Goal: Task Accomplishment & Management: Manage account settings

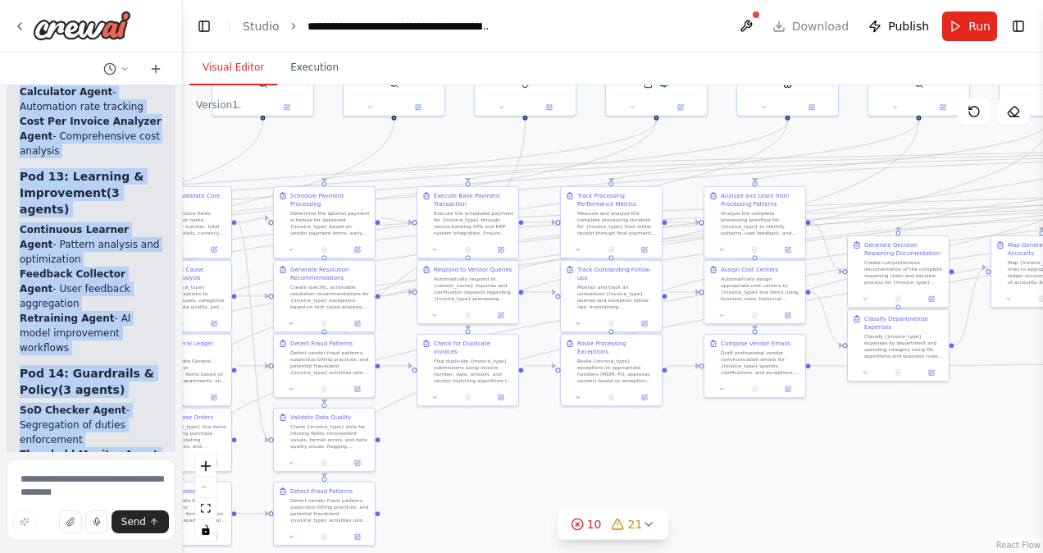
scroll to position [28496, 0]
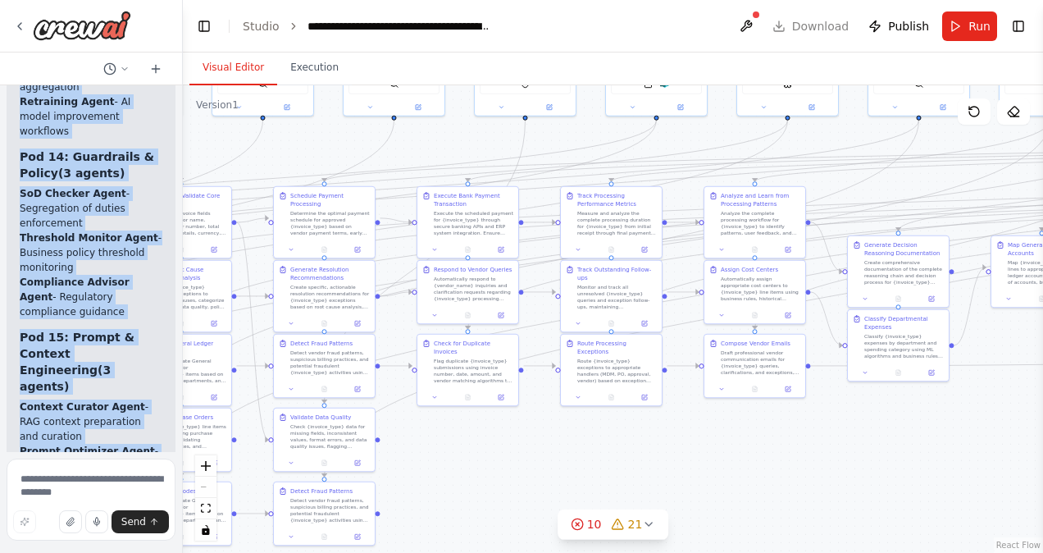
drag, startPoint x: 35, startPoint y: 209, endPoint x: 126, endPoint y: 490, distance: 295.6
click at [126, 490] on div "Hello! I'm the CrewAI assistant. What kind of automation do you want to build? …" at bounding box center [91, 276] width 183 height 553
copy div "16-Pod Organization - 55 Agents Total Pod 1: Document Ingestion (4 agents) Plan…"
click at [207, 515] on button "fit view" at bounding box center [205, 508] width 21 height 21
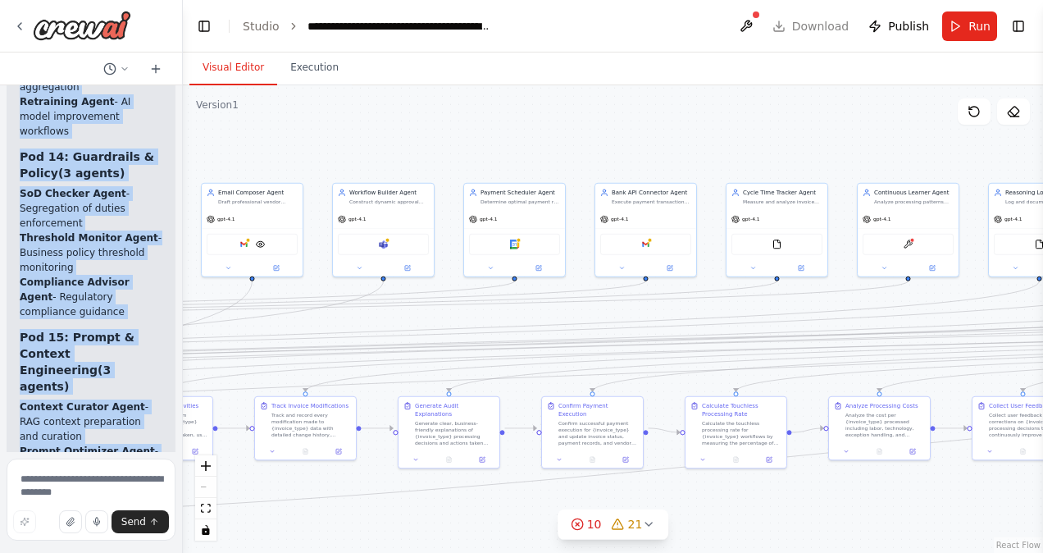
drag, startPoint x: 484, startPoint y: 427, endPoint x: 1042, endPoint y: 552, distance: 572.1
click at [1042, 552] on html "Hello! I'm the CrewAI assistant. What kind of automation do you want to build? …" at bounding box center [521, 276] width 1043 height 553
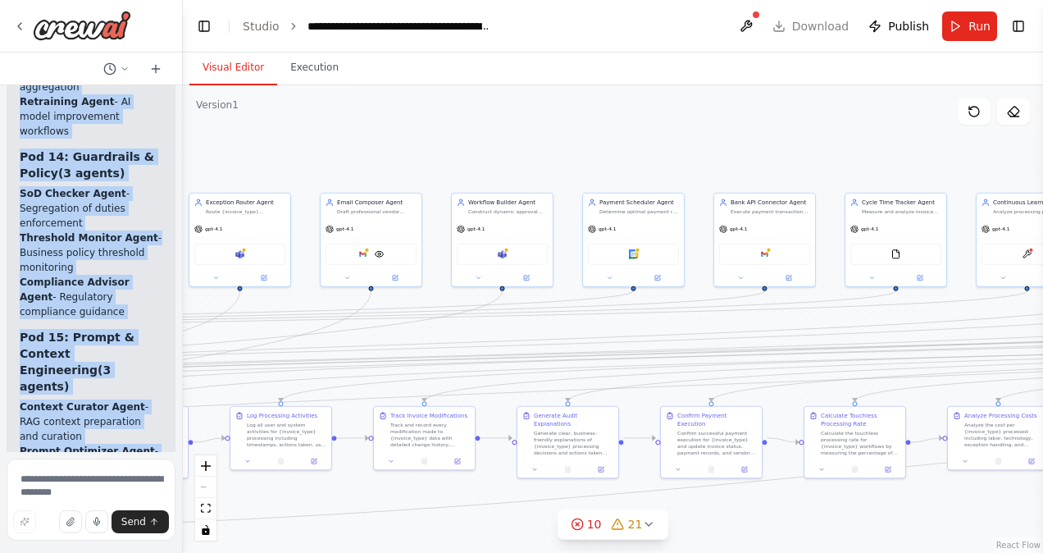
drag, startPoint x: 360, startPoint y: 141, endPoint x: 486, endPoint y: 151, distance: 126.6
click at [486, 151] on div ".deletable-edge-delete-btn { width: 20px; height: 20px; border: 0px solid #ffff…" at bounding box center [613, 318] width 860 height 467
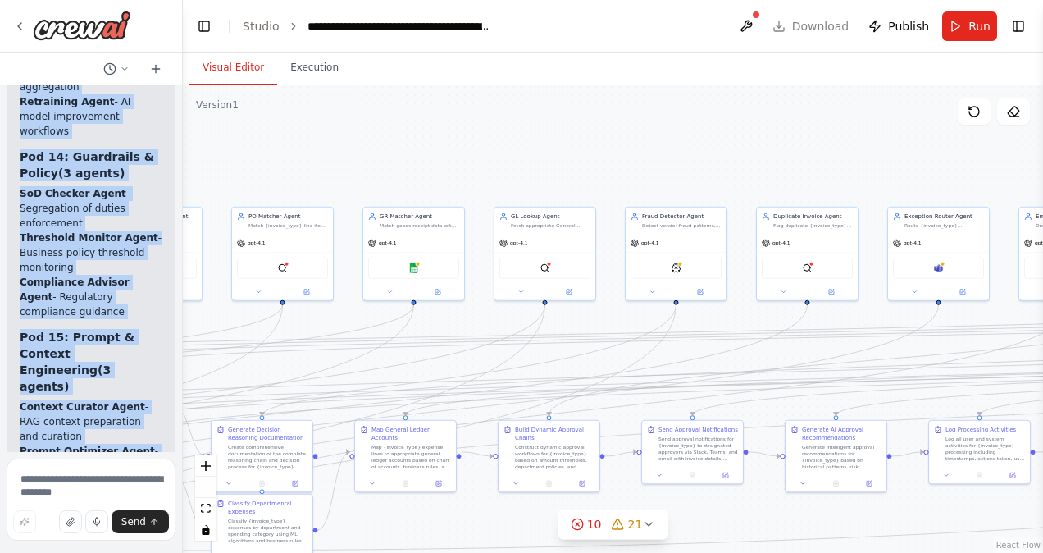
drag, startPoint x: 354, startPoint y: 139, endPoint x: 1045, endPoint y: 152, distance: 691.3
click at [1042, 152] on html "Hello! I'm the CrewAI assistant. What kind of automation do you want to build? …" at bounding box center [521, 276] width 1043 height 553
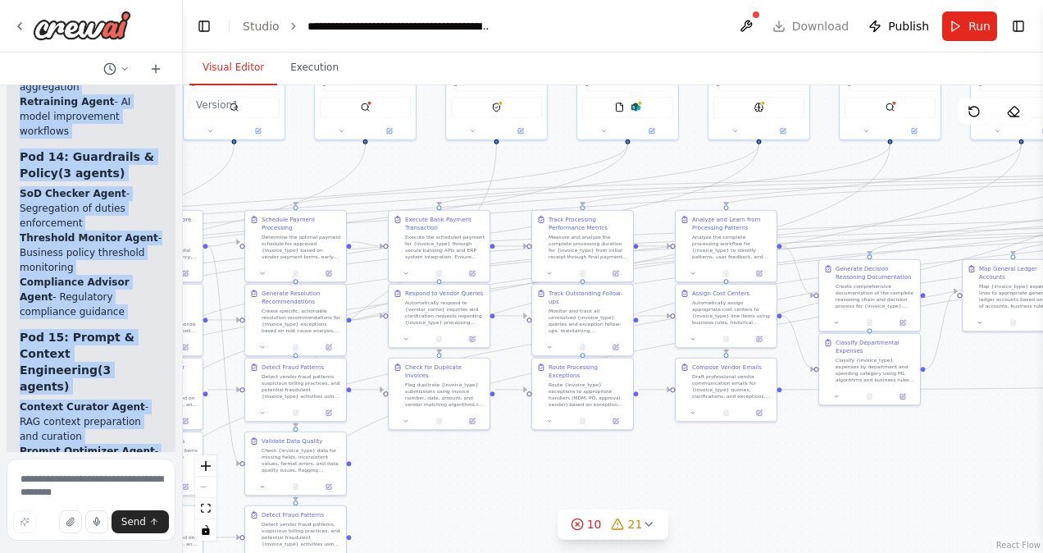
drag, startPoint x: 438, startPoint y: 171, endPoint x: 1045, endPoint y: 14, distance: 627.4
click at [1042, 14] on html "Hello! I'm the CrewAI assistant. What kind of automation do you want to build? …" at bounding box center [521, 276] width 1043 height 553
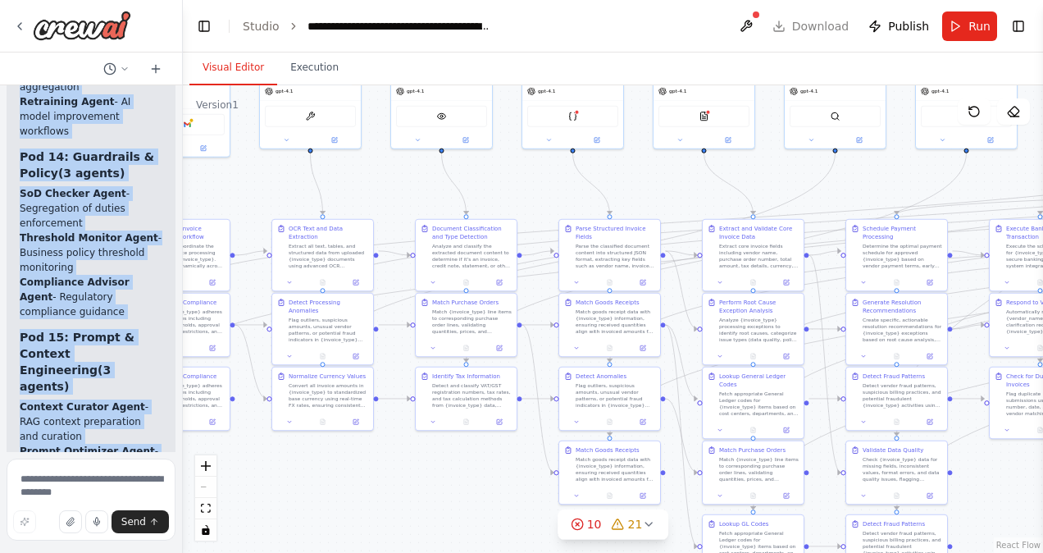
drag, startPoint x: 444, startPoint y: 477, endPoint x: 1042, endPoint y: 484, distance: 597.7
click at [1042, 484] on html "Hello! I'm the CrewAI assistant. What kind of automation do you want to build? …" at bounding box center [521, 276] width 1043 height 553
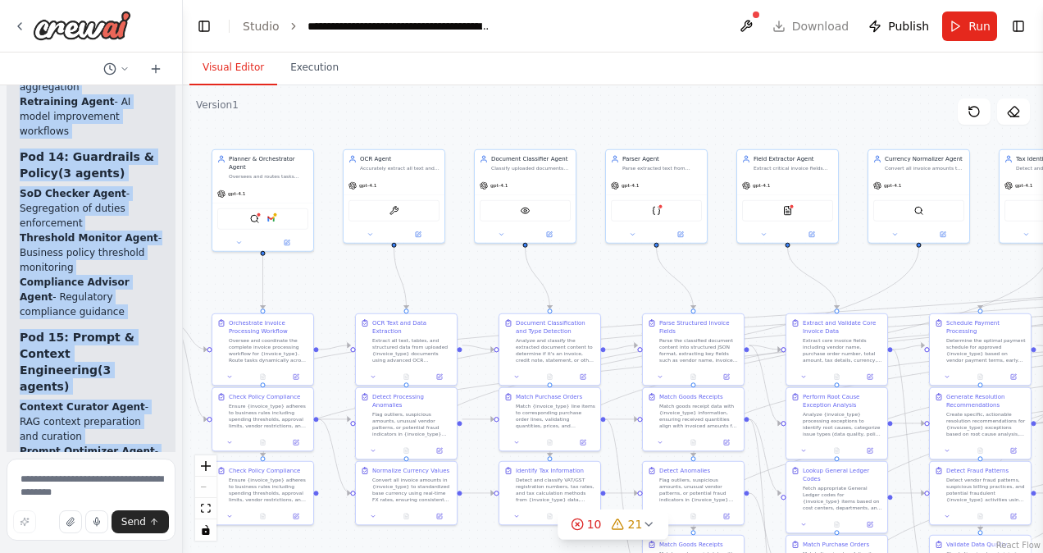
drag, startPoint x: 394, startPoint y: 472, endPoint x: 478, endPoint y: 565, distance: 124.8
click at [478, 552] on html "Hello! I'm the CrewAI assistant. What kind of automation do you want to build? …" at bounding box center [521, 276] width 1043 height 553
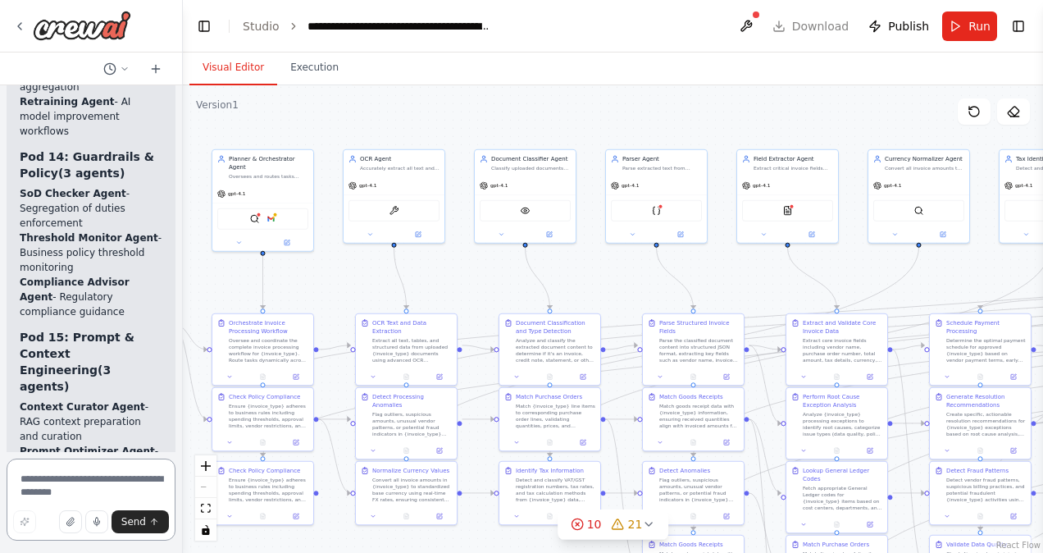
click at [102, 476] on textarea at bounding box center [91, 499] width 169 height 82
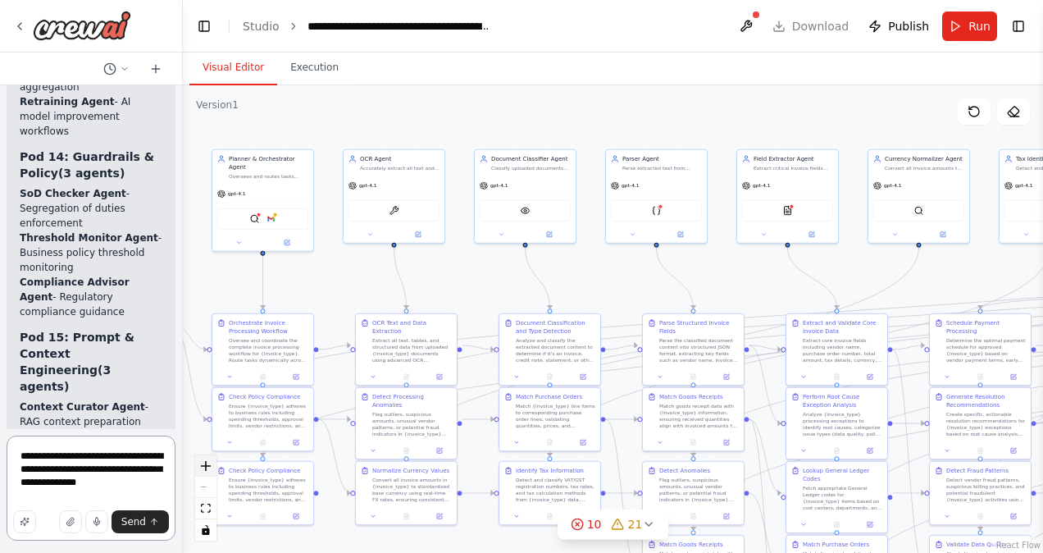
type textarea "**********"
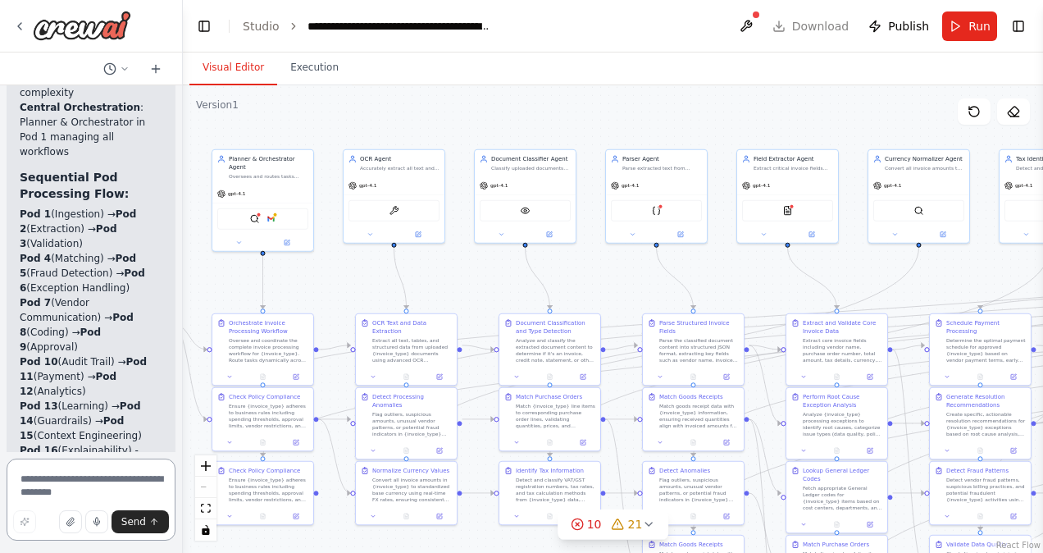
scroll to position [29285, 0]
click at [513, 127] on div ".deletable-edge-delete-btn { width: 20px; height: 20px; border: 0px solid #ffff…" at bounding box center [613, 318] width 860 height 467
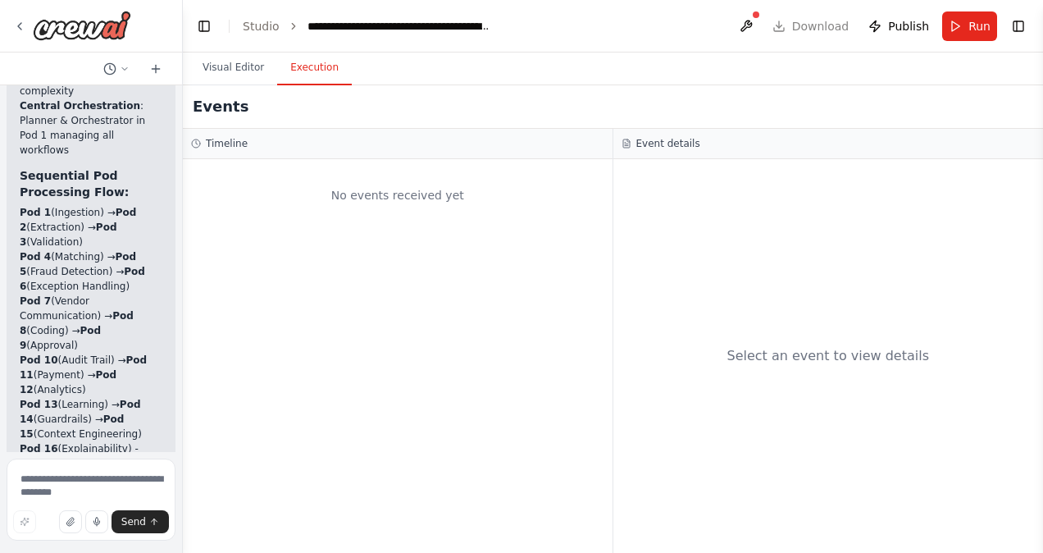
click at [318, 69] on button "Execution" at bounding box center [314, 68] width 75 height 34
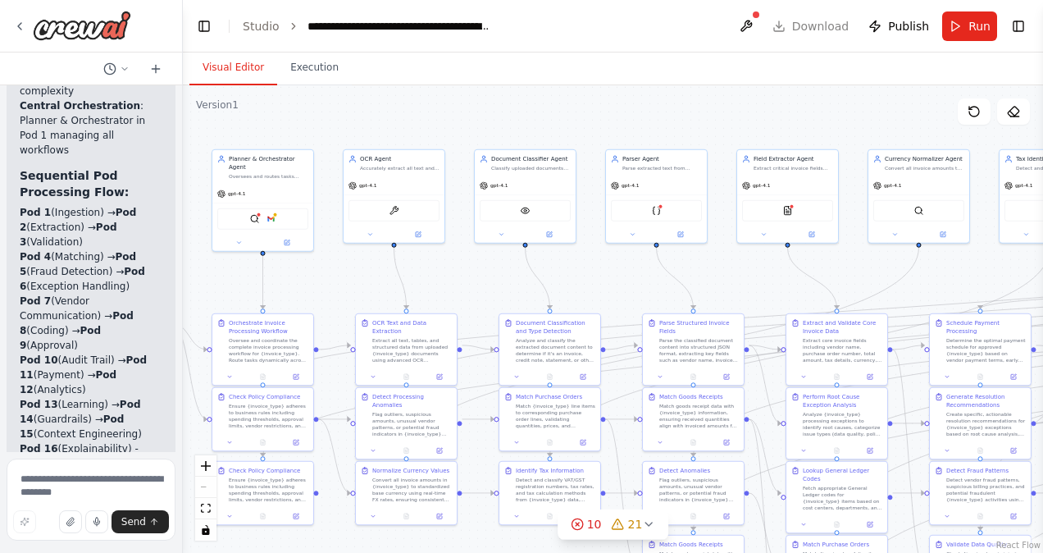
click at [241, 63] on button "Visual Editor" at bounding box center [233, 68] width 88 height 34
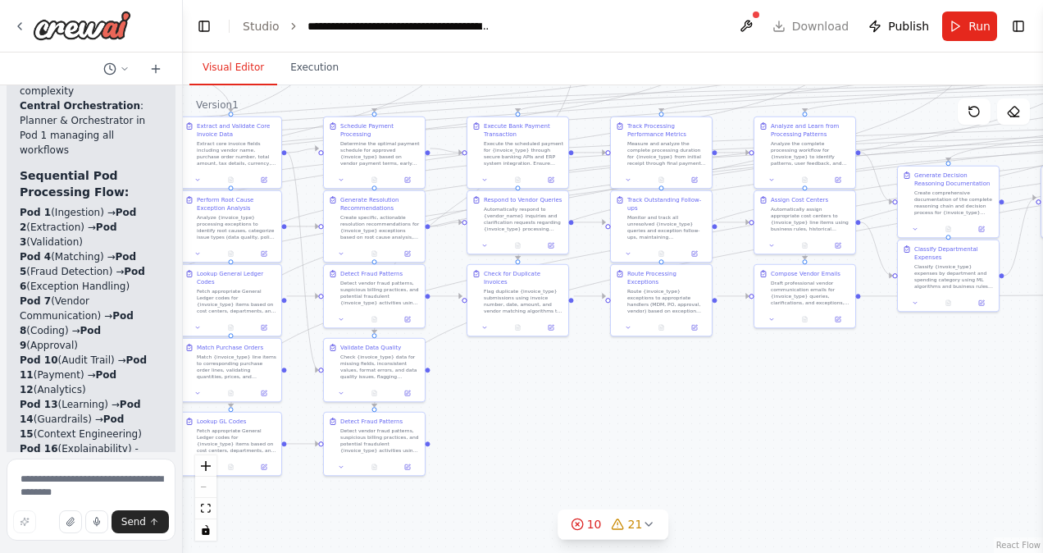
drag, startPoint x: 603, startPoint y: 300, endPoint x: -3, endPoint y: 103, distance: 637.0
click at [0, 103] on html "Hello! I'm the CrewAI assistant. What kind of automation do you want to build? …" at bounding box center [521, 276] width 1043 height 553
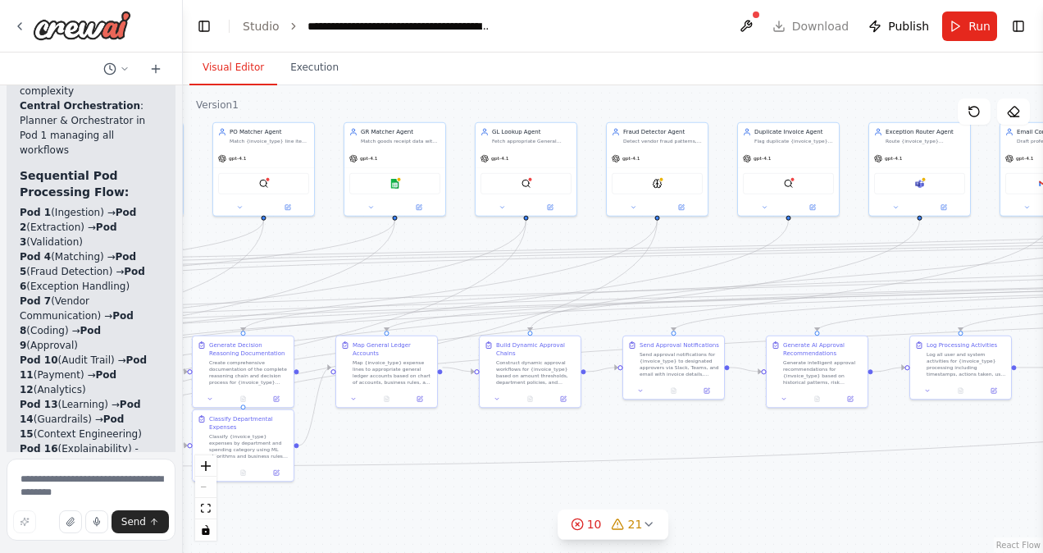
drag, startPoint x: 702, startPoint y: 387, endPoint x: -3, endPoint y: 557, distance: 725.2
click at [0, 552] on html "Hello! I'm the CrewAI assistant. What kind of automation do you want to build? …" at bounding box center [521, 276] width 1043 height 553
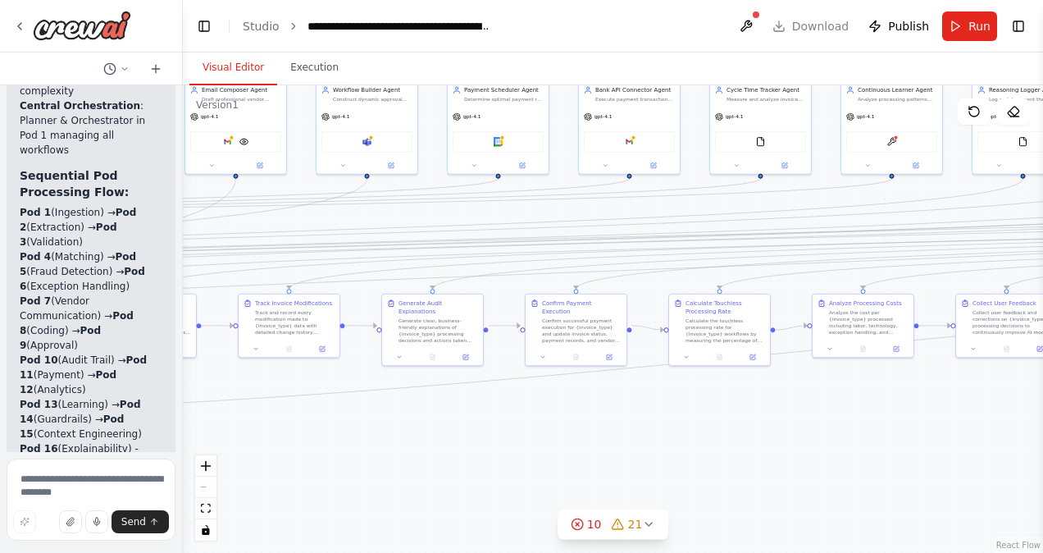
drag, startPoint x: 812, startPoint y: 482, endPoint x: -3, endPoint y: 440, distance: 816.0
click at [0, 440] on html "Hello! I'm the CrewAI assistant. What kind of automation do you want to build? …" at bounding box center [521, 276] width 1043 height 553
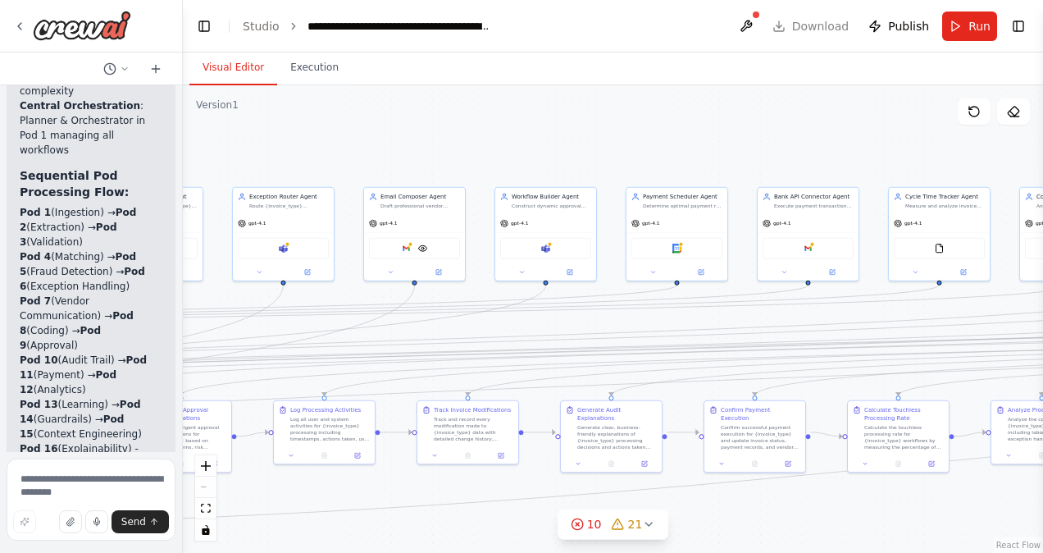
drag, startPoint x: 867, startPoint y: 446, endPoint x: 1045, endPoint y: 594, distance: 232.3
click at [1042, 552] on html "Hello! I'm the CrewAI assistant. What kind of automation do you want to build? …" at bounding box center [521, 276] width 1043 height 553
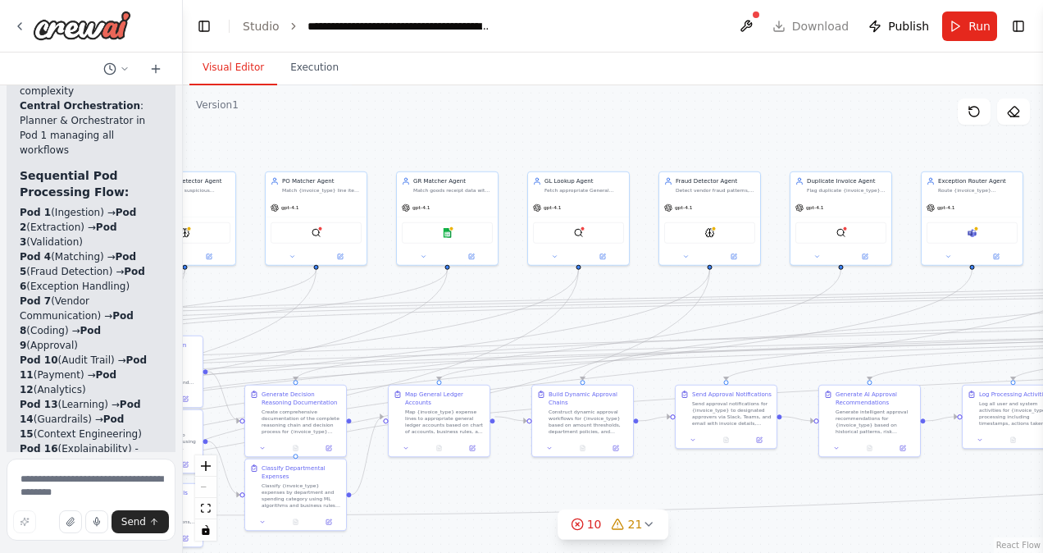
drag, startPoint x: 357, startPoint y: 152, endPoint x: 1045, endPoint y: 94, distance: 691.1
click at [1042, 94] on html "Hello! I'm the CrewAI assistant. What kind of automation do you want to build? …" at bounding box center [521, 276] width 1043 height 553
click at [817, 30] on header "**********" at bounding box center [613, 26] width 860 height 52
click at [802, 26] on header "**********" at bounding box center [613, 26] width 860 height 52
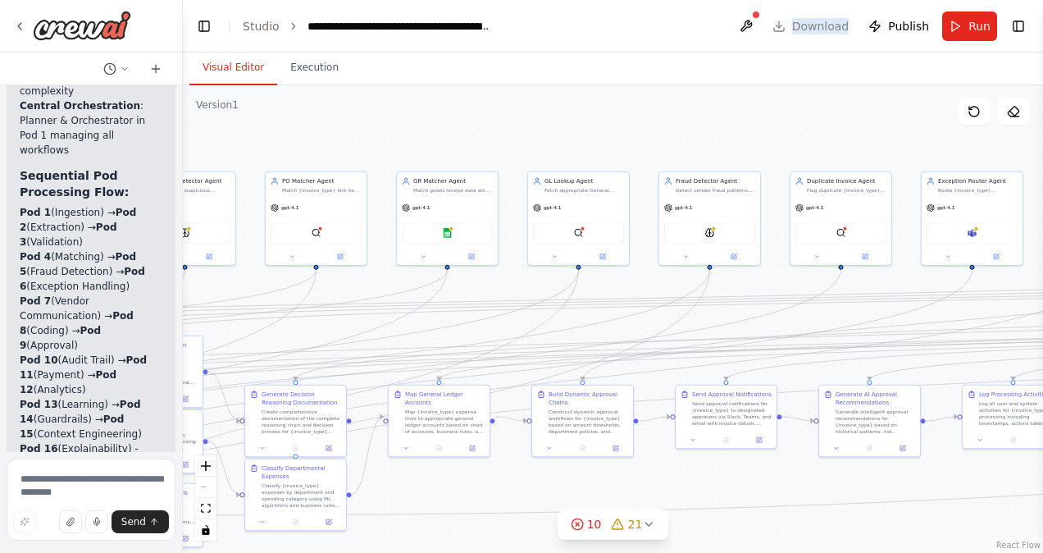
drag, startPoint x: 802, startPoint y: 26, endPoint x: 762, endPoint y: 112, distance: 94.3
click at [762, 112] on div ".deletable-edge-delete-btn { width: 20px; height: 20px; border: 0px solid #ffff…" at bounding box center [613, 318] width 860 height 467
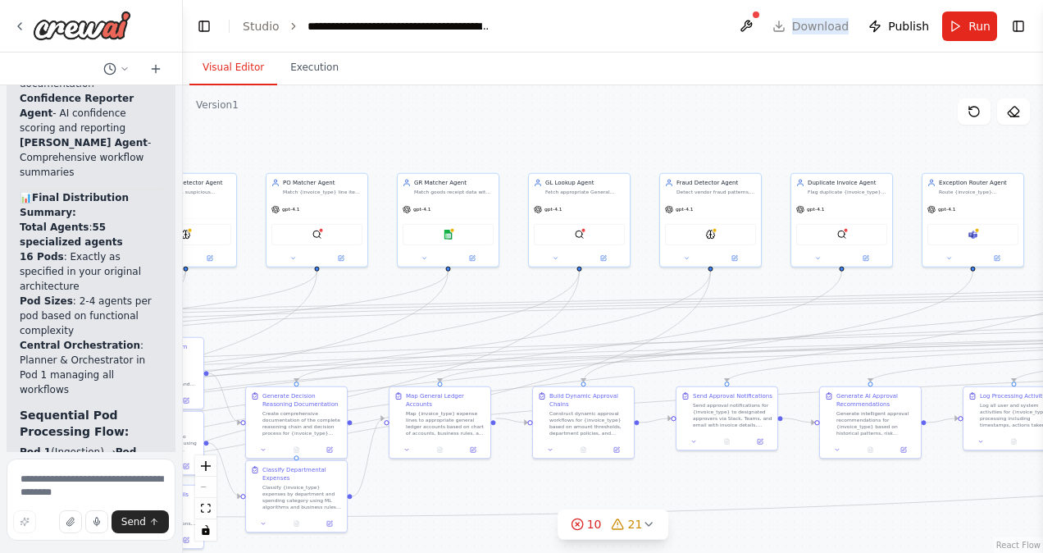
scroll to position [29045, 0]
click at [591, 38] on header "**********" at bounding box center [613, 26] width 860 height 52
click at [821, 33] on header "**********" at bounding box center [613, 26] width 860 height 52
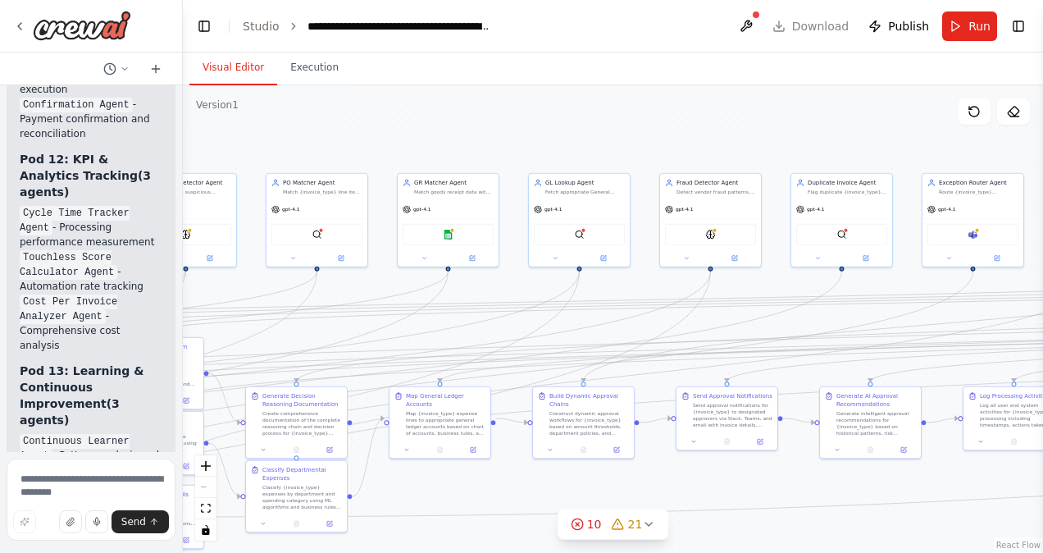
scroll to position [32398, 0]
click at [758, 24] on button at bounding box center [746, 26] width 26 height 30
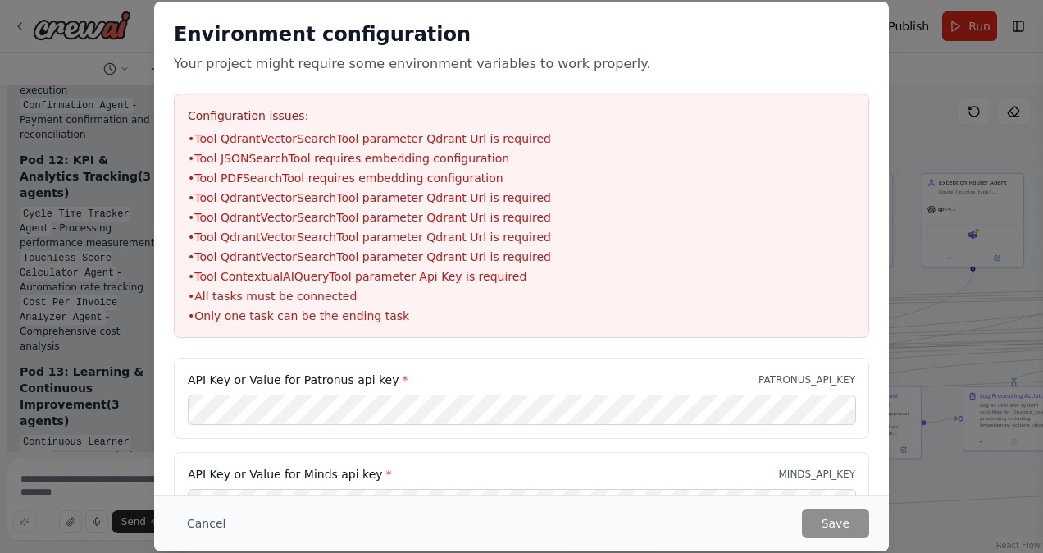
click at [431, 374] on div "API Key or Value for Patronus api key * PATRONUS_API_KEY" at bounding box center [521, 379] width 667 height 16
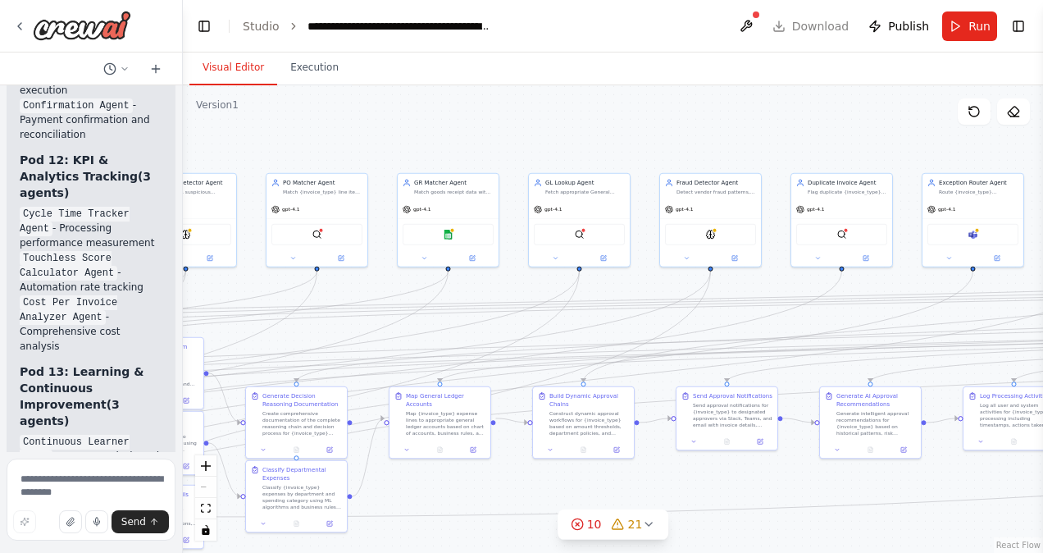
scroll to position [32401, 0]
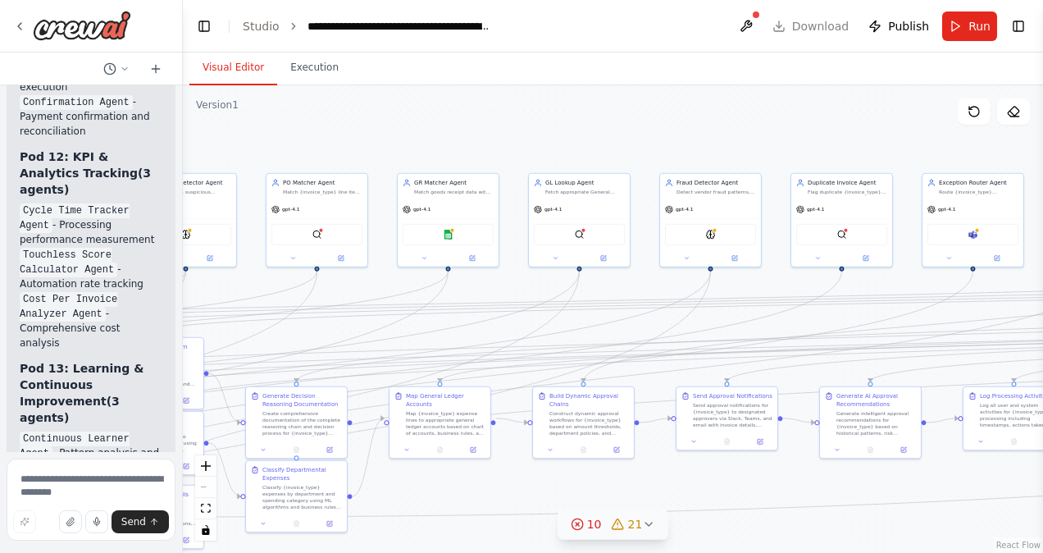
click at [614, 530] on icon at bounding box center [618, 523] width 13 height 13
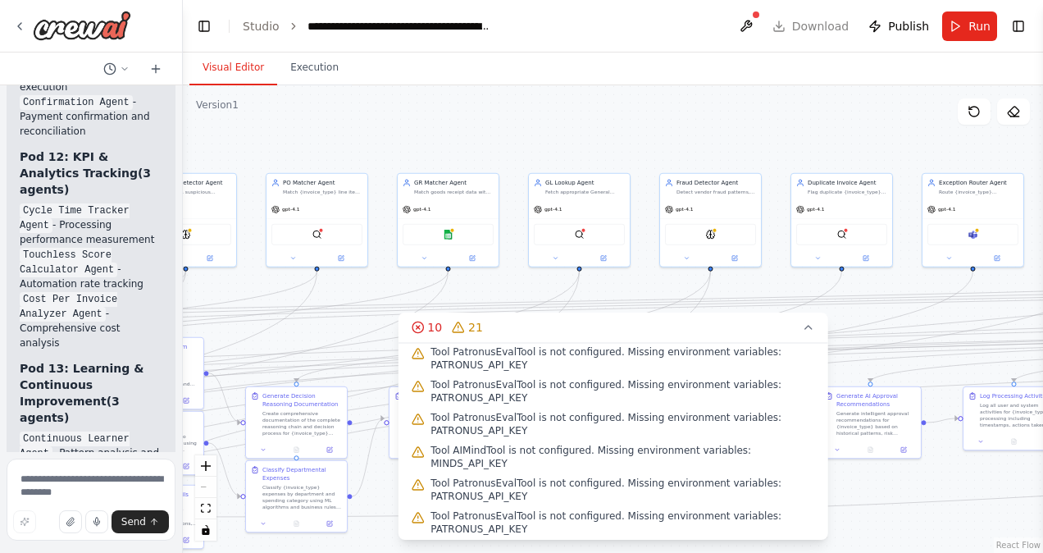
scroll to position [387, 0]
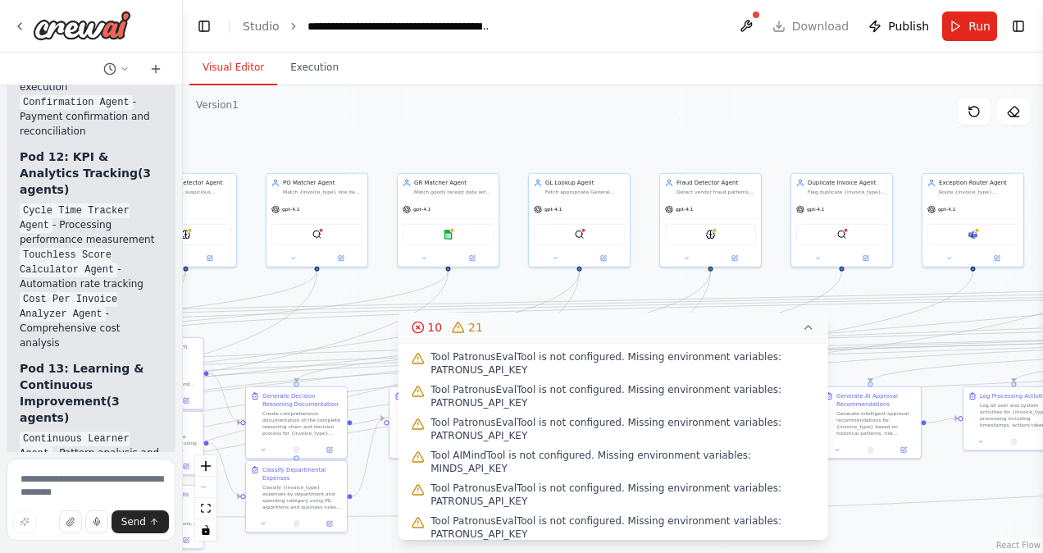
click at [468, 328] on span "21" at bounding box center [475, 327] width 15 height 16
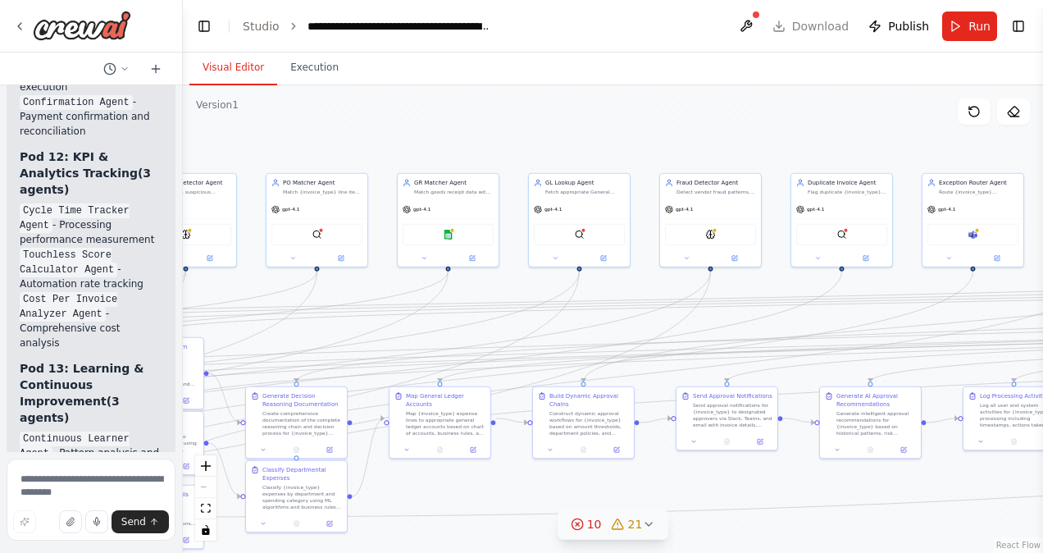
click at [604, 518] on div "10 21" at bounding box center [607, 524] width 72 height 16
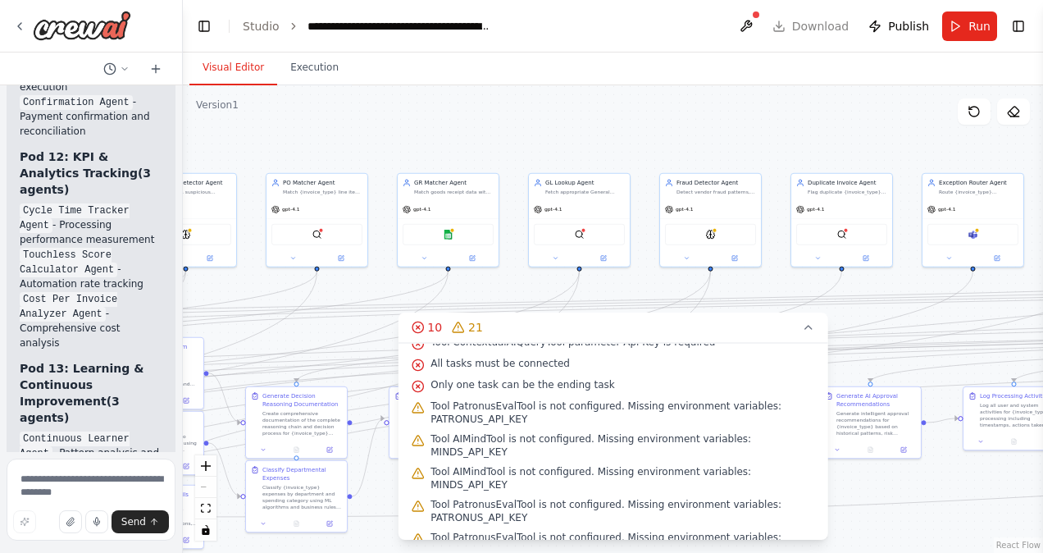
scroll to position [0, 0]
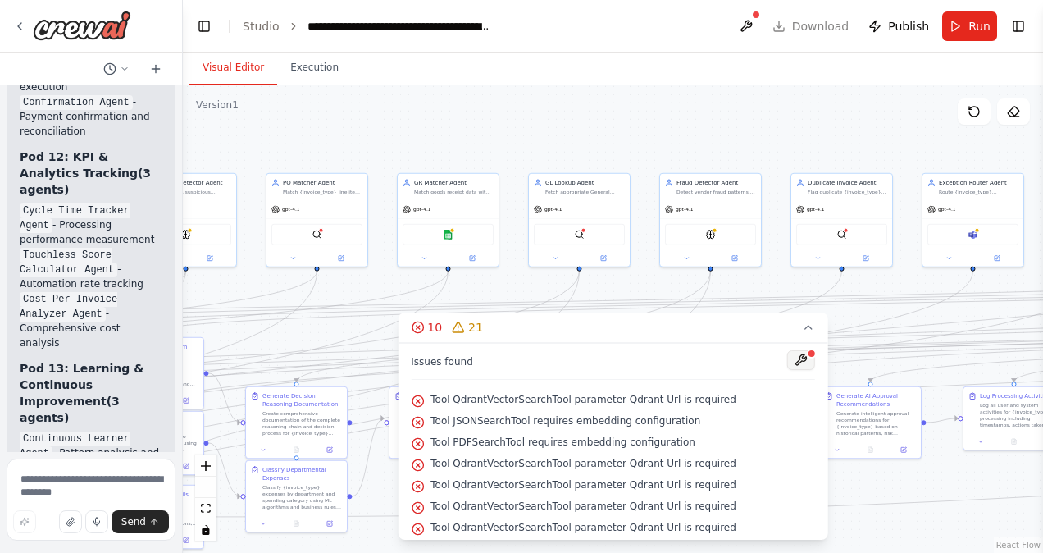
click at [792, 362] on button at bounding box center [801, 360] width 28 height 20
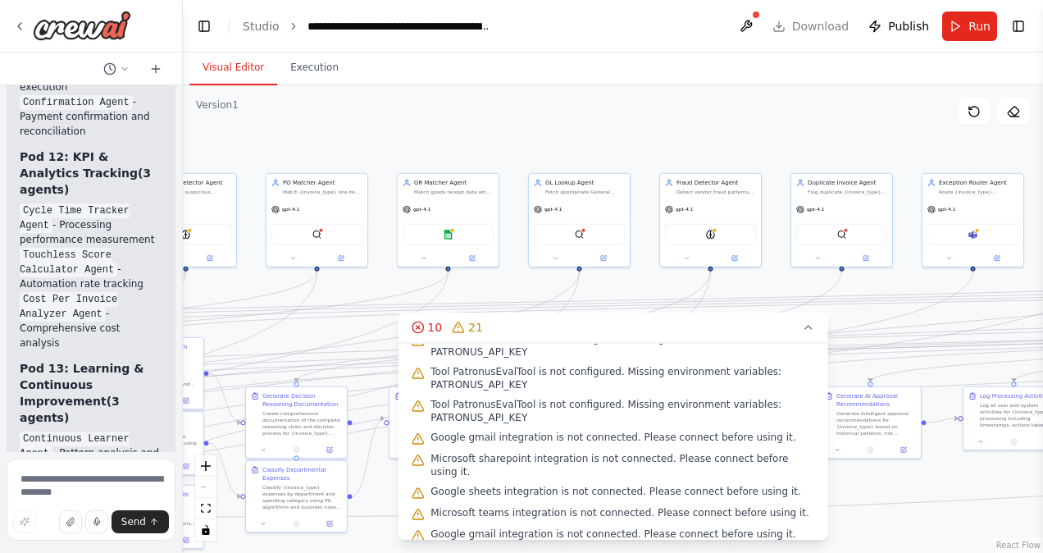
scroll to position [607, 0]
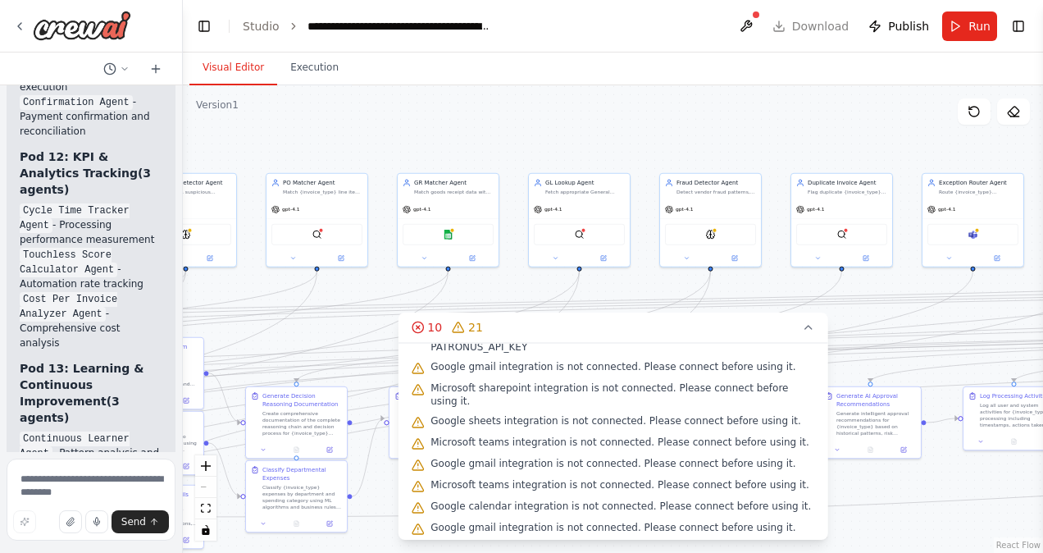
click at [569, 30] on header "**********" at bounding box center [613, 26] width 860 height 52
click at [97, 23] on img at bounding box center [82, 26] width 98 height 30
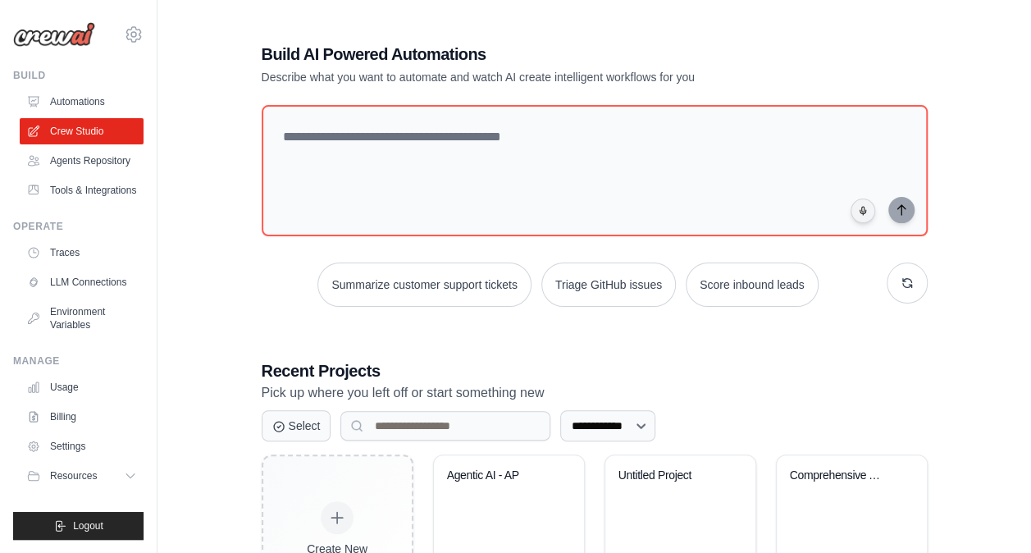
scroll to position [107, 0]
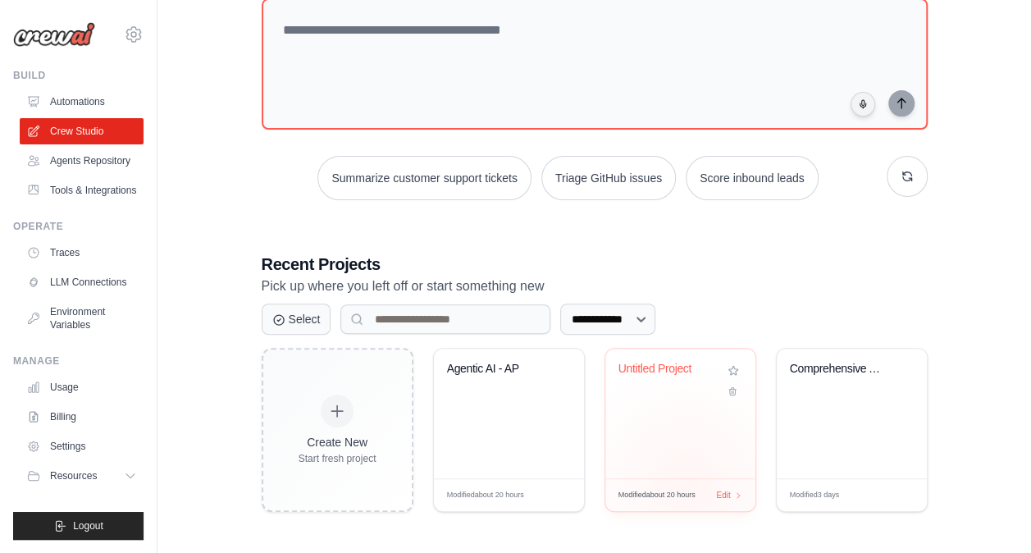
click at [685, 481] on div "Modified about 20 hours Edit" at bounding box center [680, 494] width 150 height 33
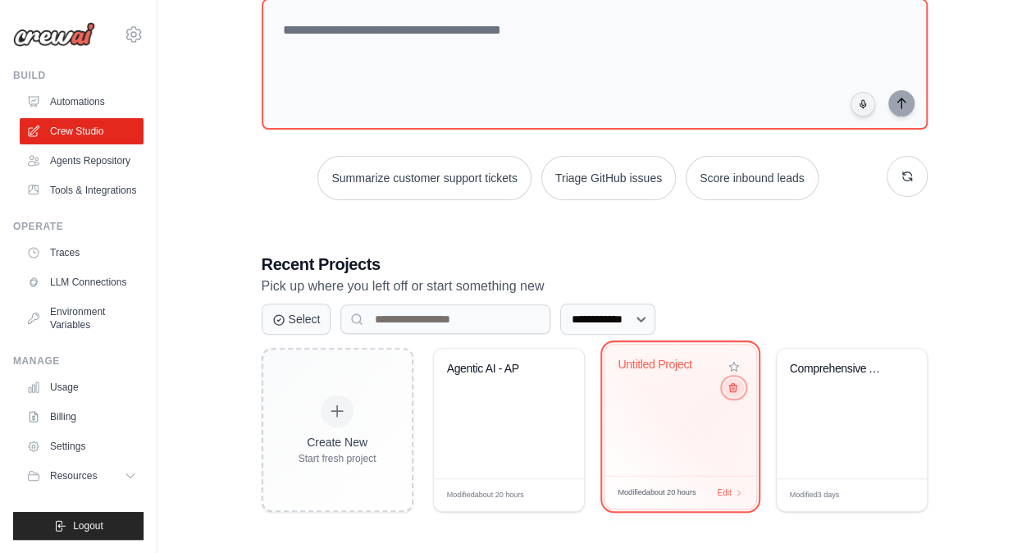
click at [732, 386] on icon at bounding box center [731, 387] width 11 height 11
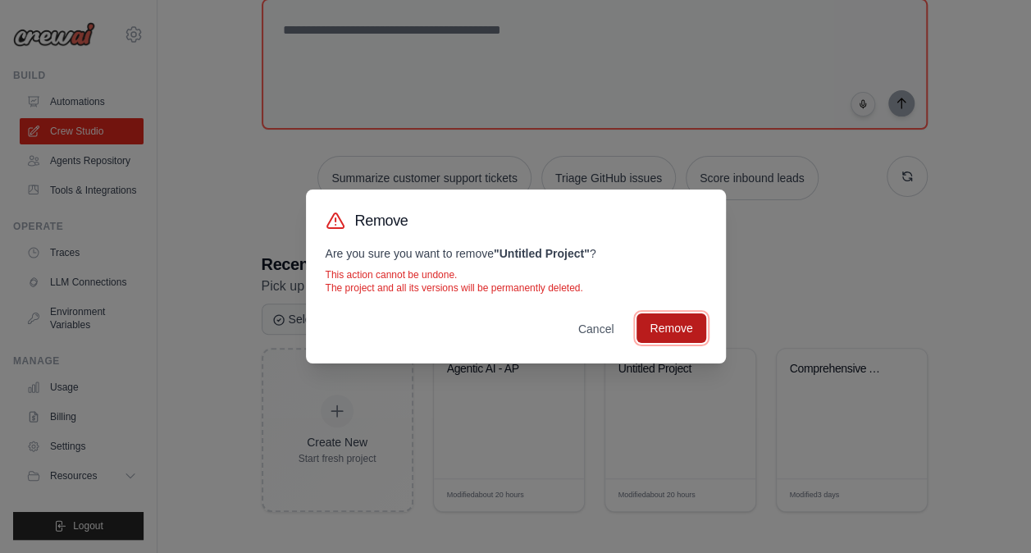
click at [662, 325] on button "Remove" at bounding box center [670, 328] width 69 height 30
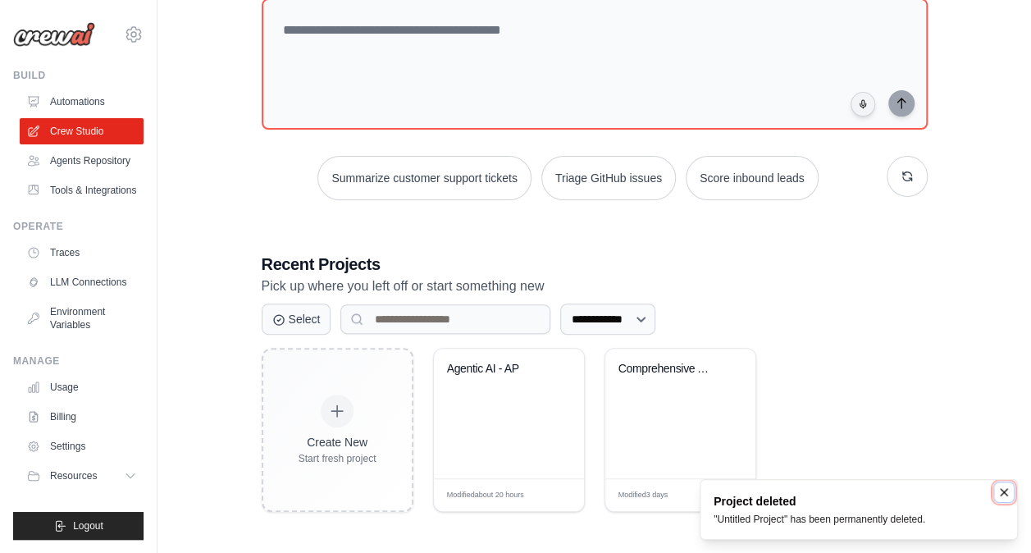
click at [1004, 494] on icon "Notifications (F8)" at bounding box center [1003, 491] width 13 height 13
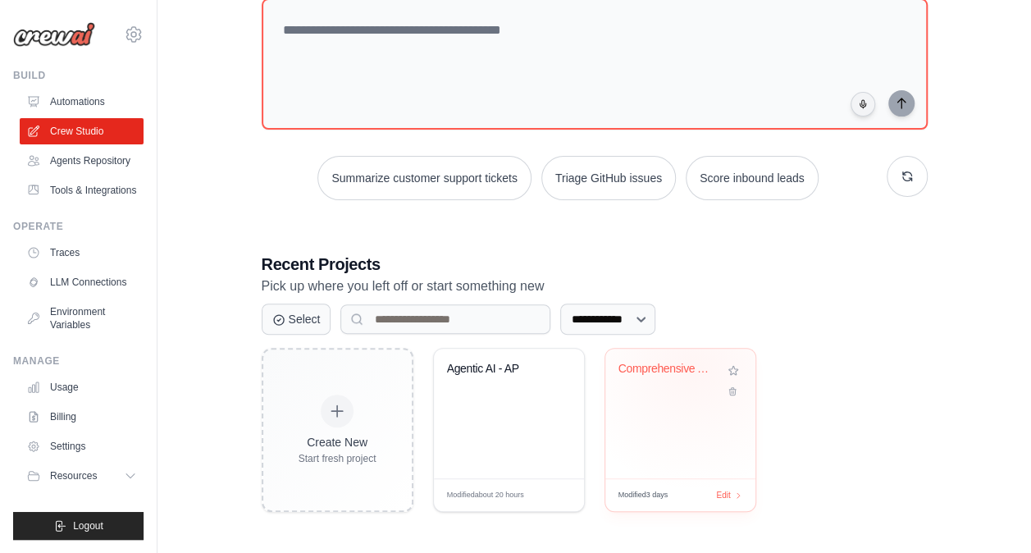
click at [692, 366] on div "Comprehensive AP Automation Pipelin..." at bounding box center [667, 369] width 99 height 15
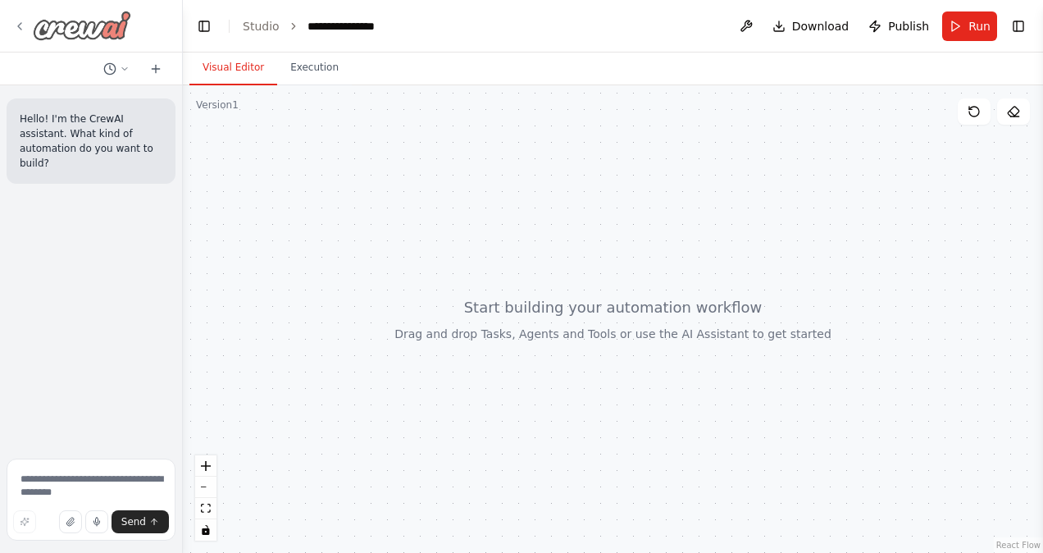
click at [14, 20] on icon at bounding box center [19, 26] width 13 height 13
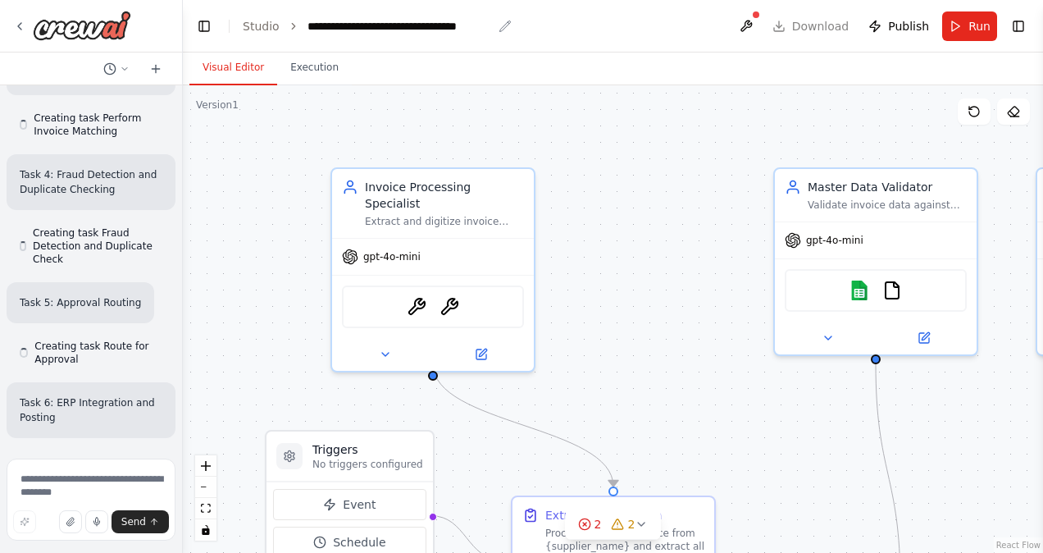
click at [398, 22] on div "**********" at bounding box center [399, 26] width 184 height 16
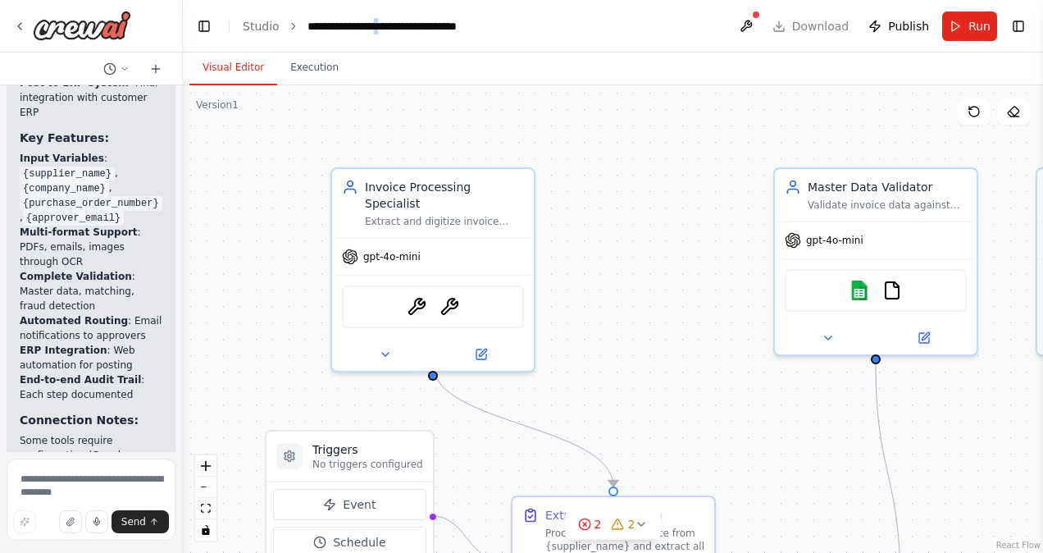
scroll to position [4004, 0]
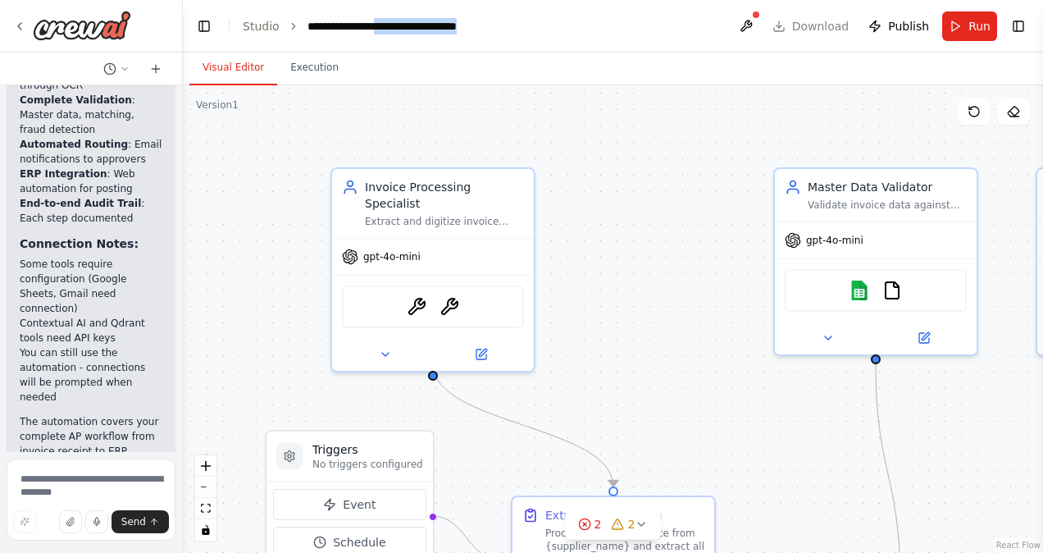
drag, startPoint x: 398, startPoint y: 22, endPoint x: 529, endPoint y: 25, distance: 130.4
click at [529, 25] on header "**********" at bounding box center [613, 26] width 860 height 52
click at [499, 26] on icon "breadcrumb" at bounding box center [504, 25] width 11 height 11
click at [453, 23] on div "**********" at bounding box center [399, 26] width 184 height 16
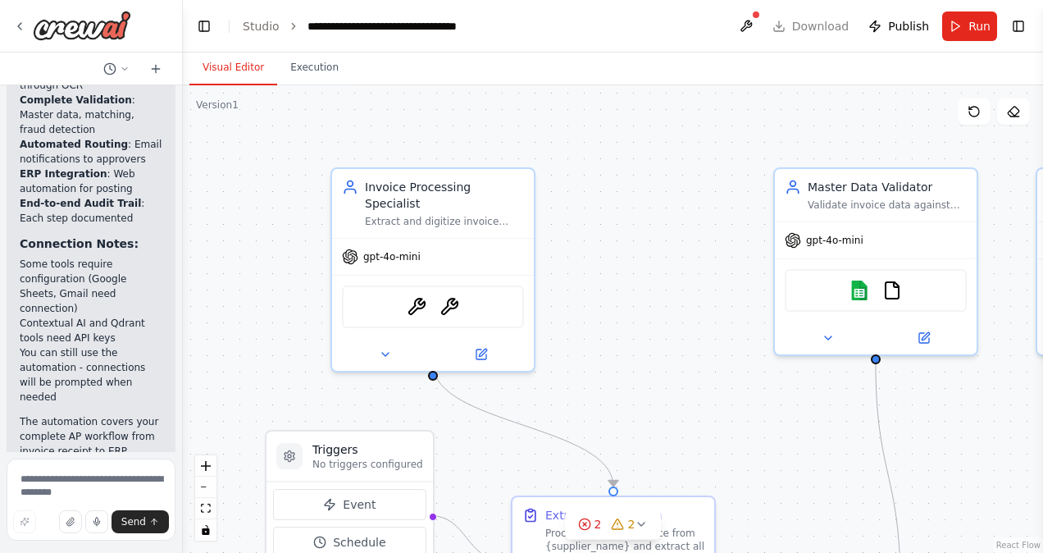
click at [495, 21] on div "**********" at bounding box center [411, 26] width 208 height 16
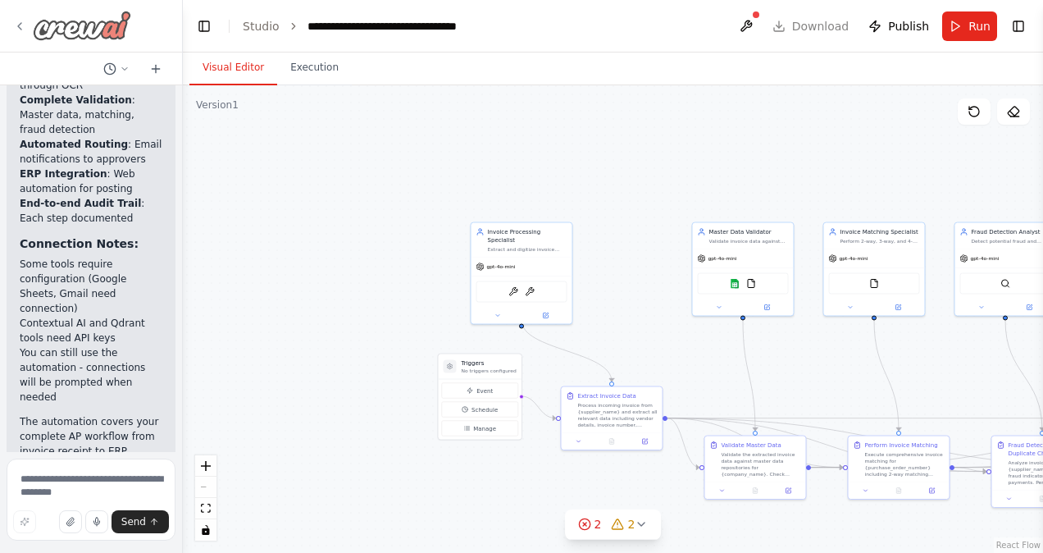
click at [102, 32] on img at bounding box center [82, 26] width 98 height 30
